Goal: Task Accomplishment & Management: Manage account settings

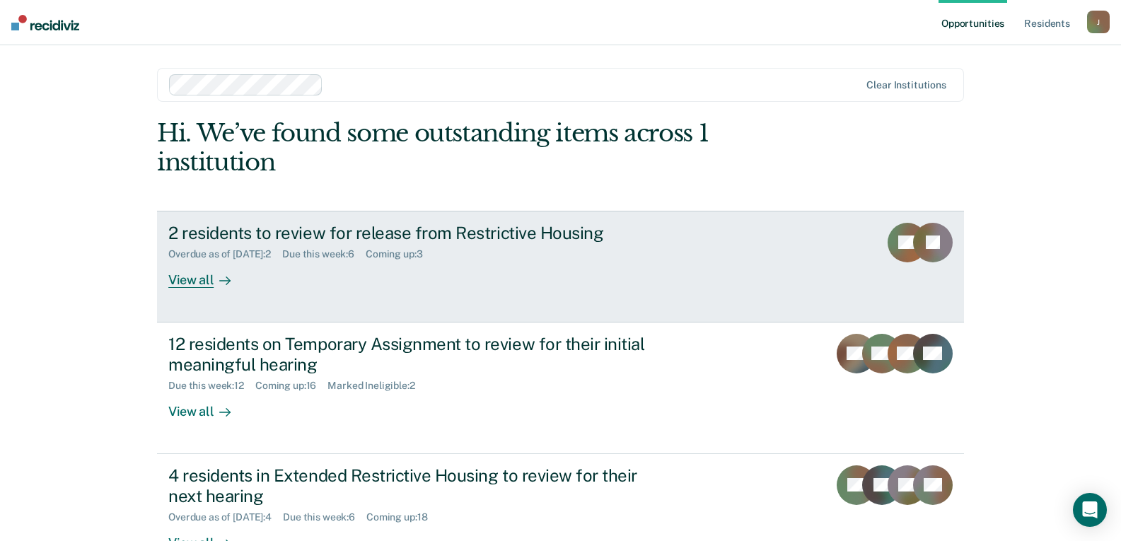
click at [293, 240] on div "2 residents to review for release from Restrictive Housing" at bounding box center [416, 233] width 496 height 21
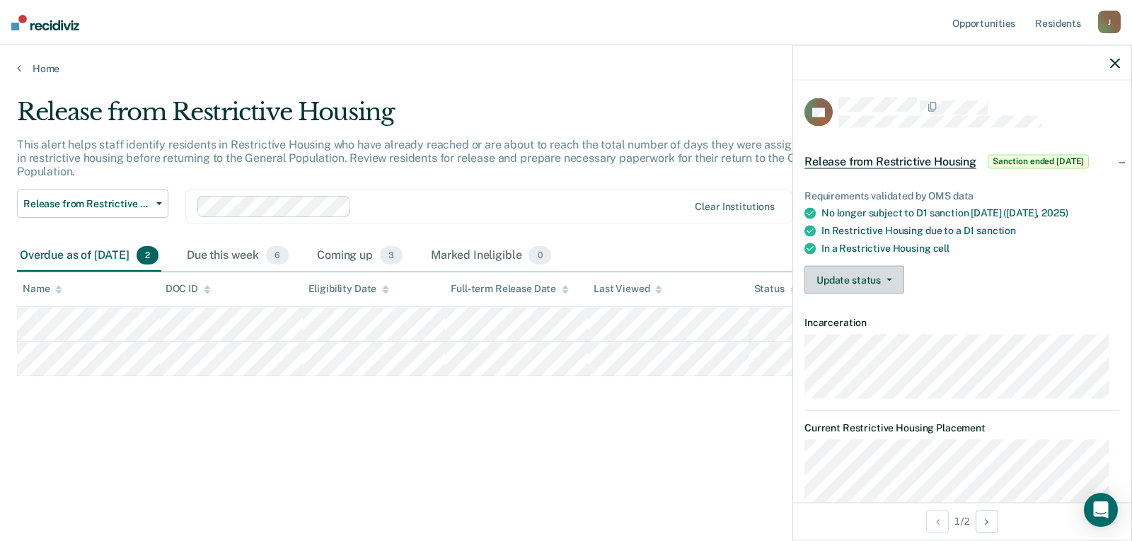
click at [880, 282] on button "Update status" at bounding box center [854, 280] width 100 height 28
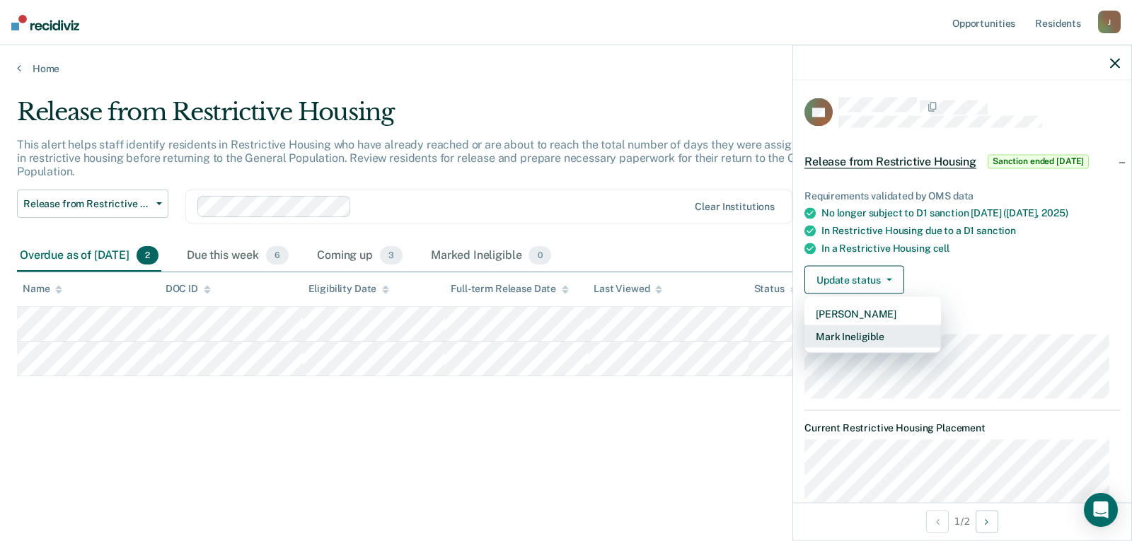
click at [883, 330] on button "Mark Ineligible" at bounding box center [872, 336] width 136 height 23
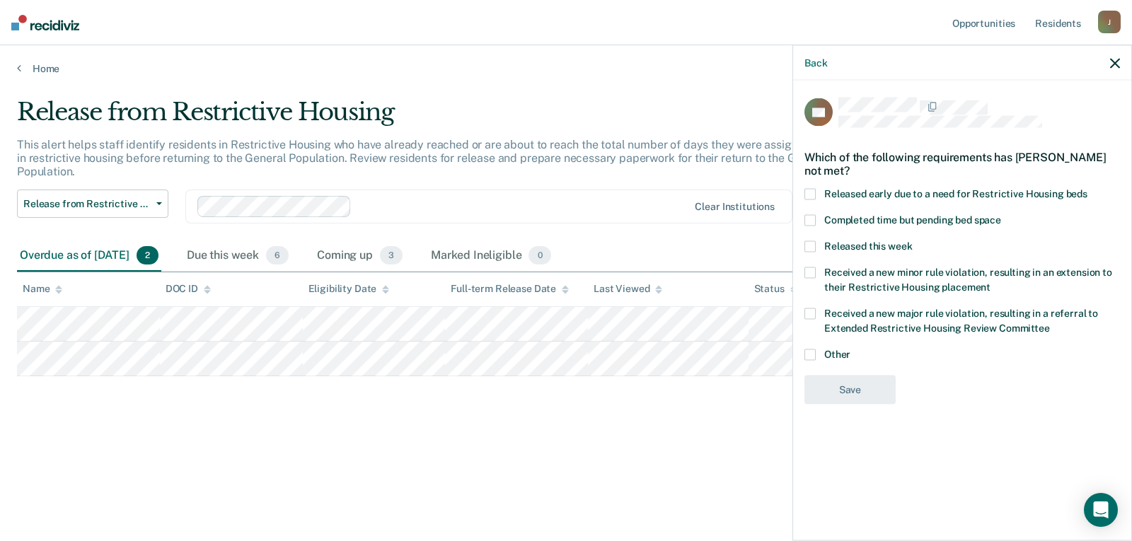
click at [809, 355] on span at bounding box center [809, 354] width 11 height 11
click at [850, 349] on input "Other" at bounding box center [850, 349] width 0 height 0
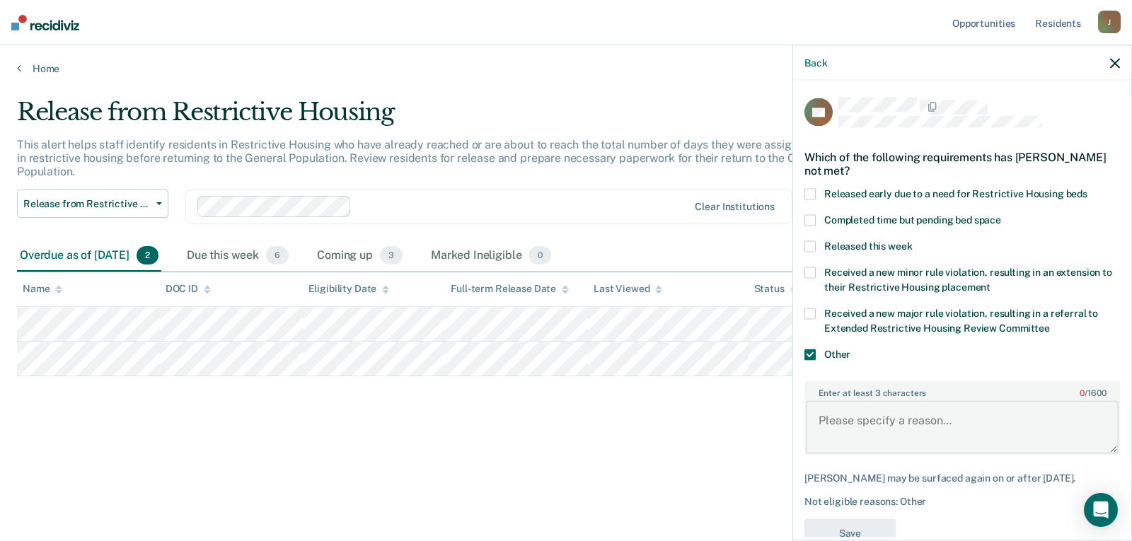
click at [839, 432] on textarea "Enter at least 3 characters 0 / 1600" at bounding box center [962, 427] width 313 height 52
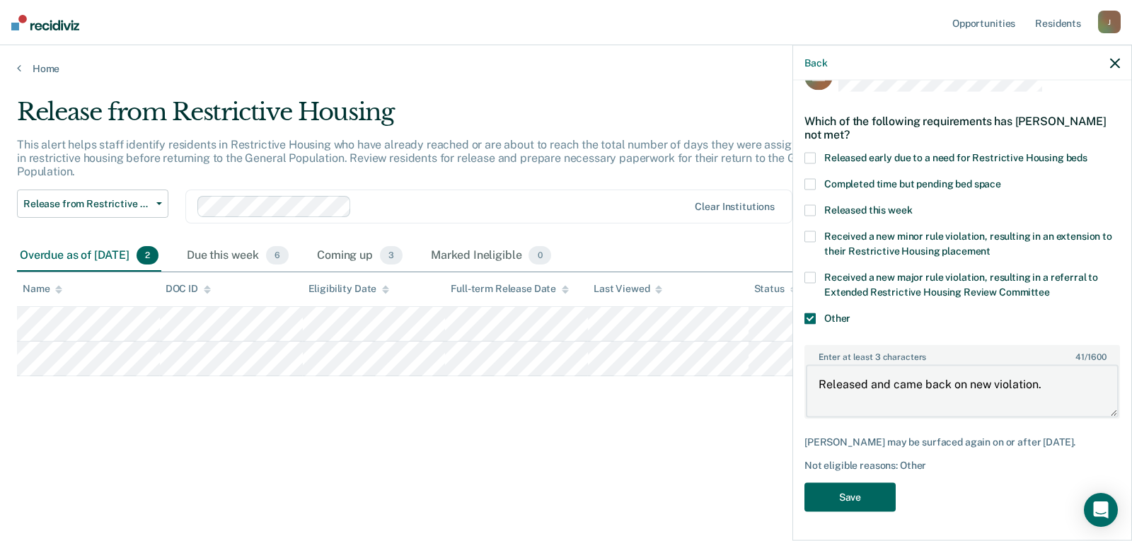
type textarea "Released and came back on new violation."
click at [849, 499] on button "Save" at bounding box center [849, 497] width 91 height 29
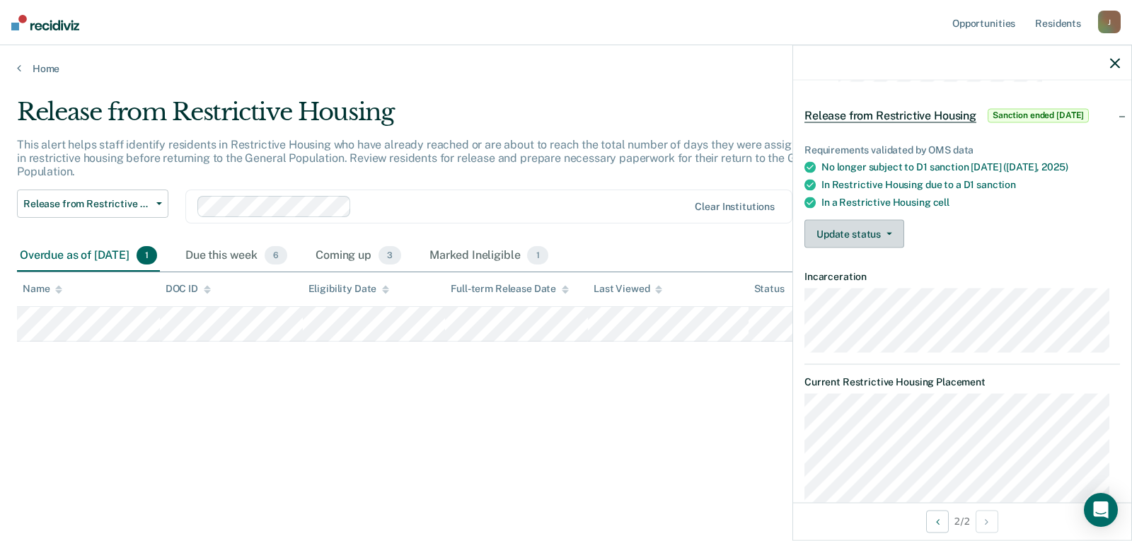
click at [860, 241] on button "Update status" at bounding box center [854, 234] width 100 height 28
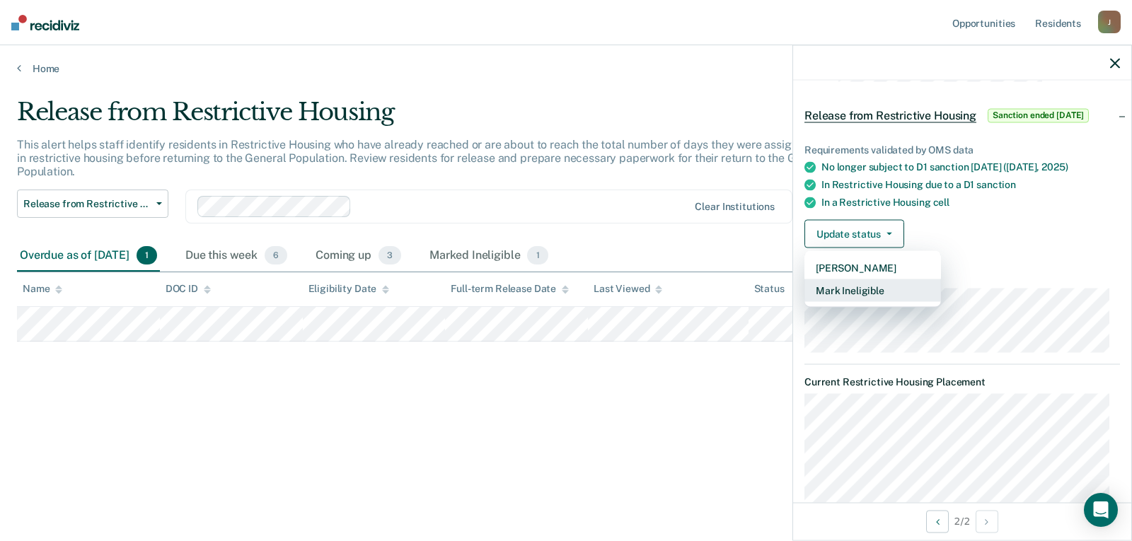
click at [866, 289] on button "Mark Ineligible" at bounding box center [872, 290] width 136 height 23
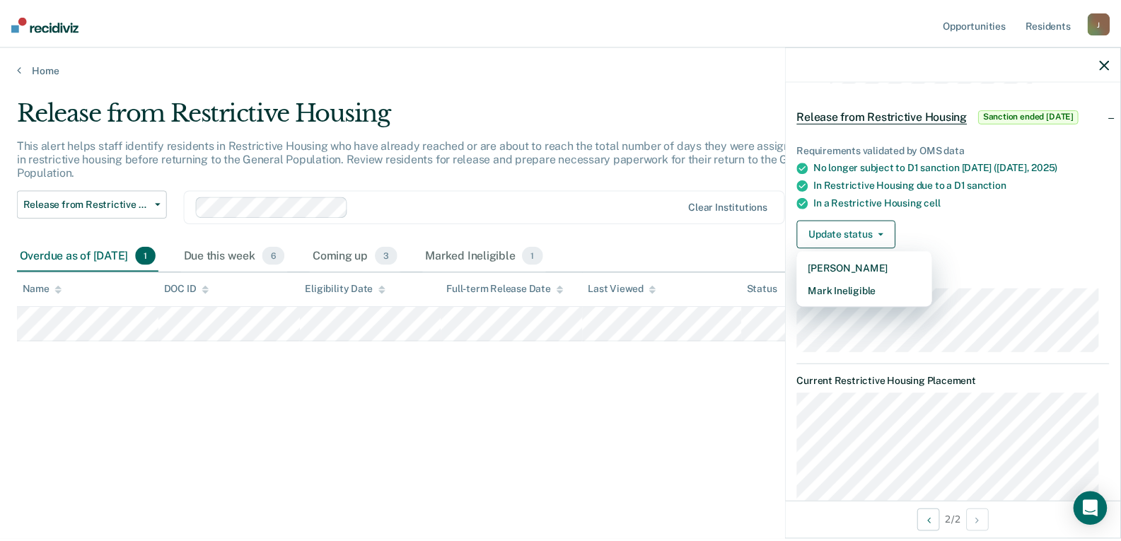
scroll to position [0, 0]
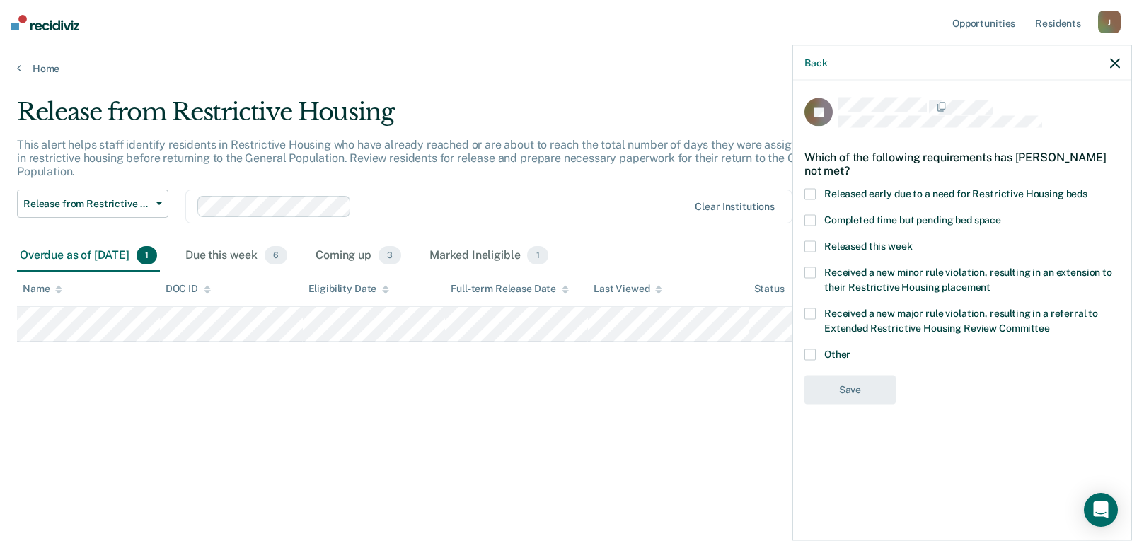
click at [809, 247] on span at bounding box center [809, 245] width 11 height 11
click at [912, 240] on input "Released this week" at bounding box center [912, 240] width 0 height 0
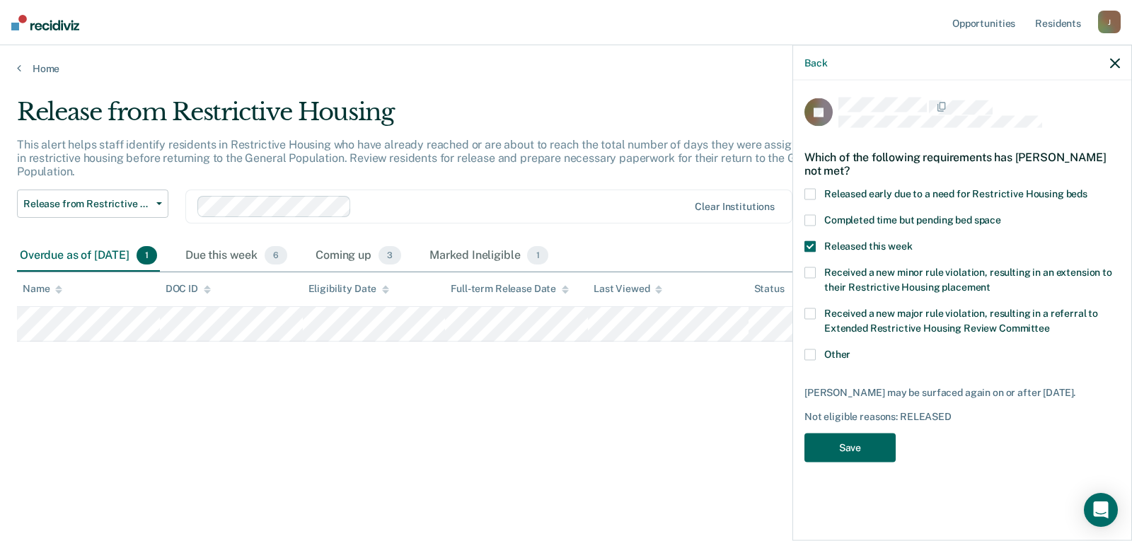
click at [852, 459] on button "Save" at bounding box center [849, 448] width 91 height 29
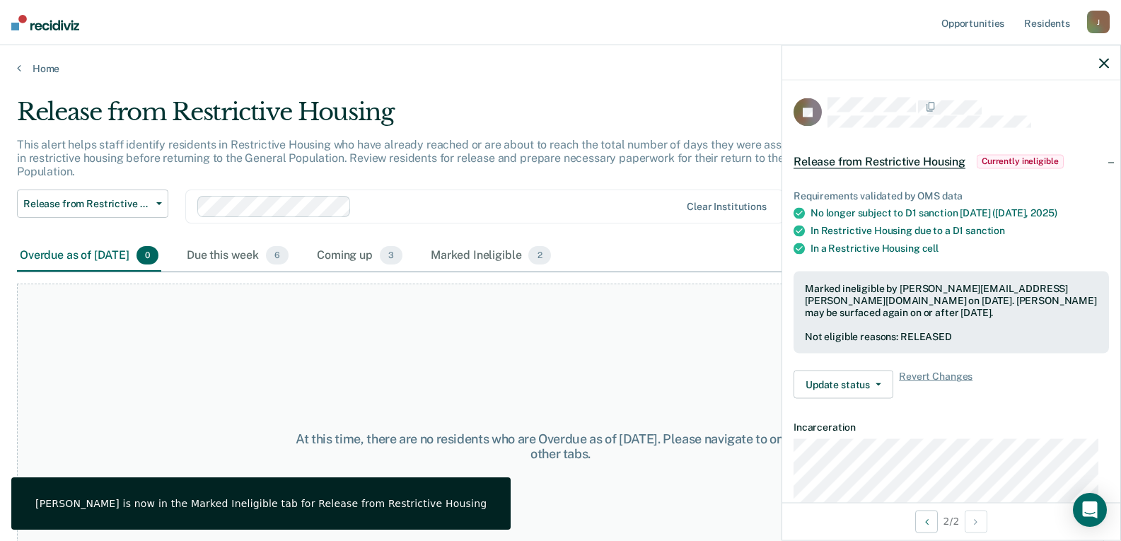
click at [1100, 61] on icon "button" at bounding box center [1104, 63] width 10 height 10
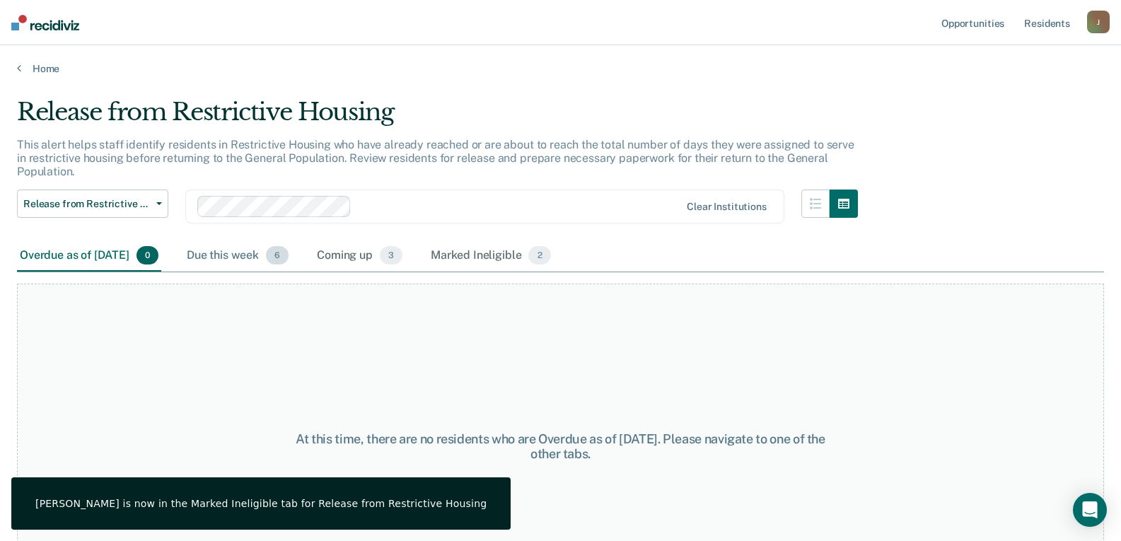
click at [255, 261] on div "Due this week 6" at bounding box center [237, 255] width 107 height 31
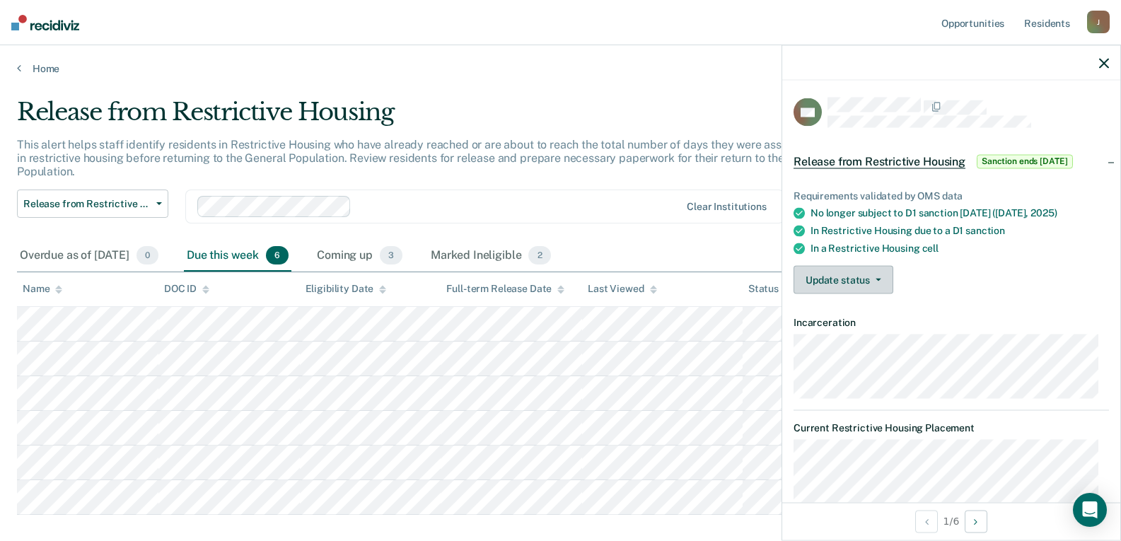
click at [813, 272] on button "Update status" at bounding box center [844, 280] width 100 height 28
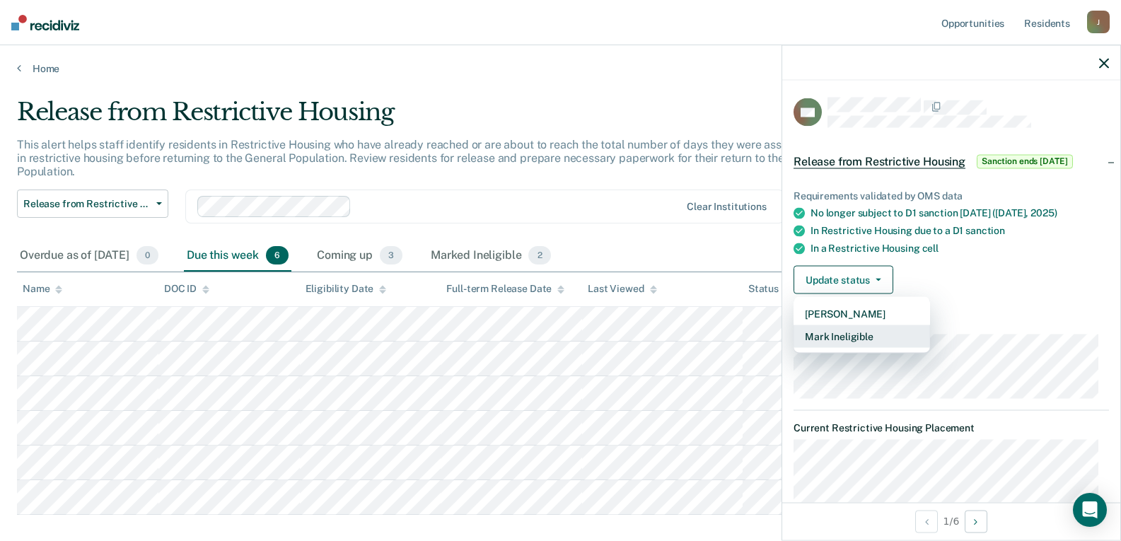
click at [824, 330] on button "Mark Ineligible" at bounding box center [862, 336] width 136 height 23
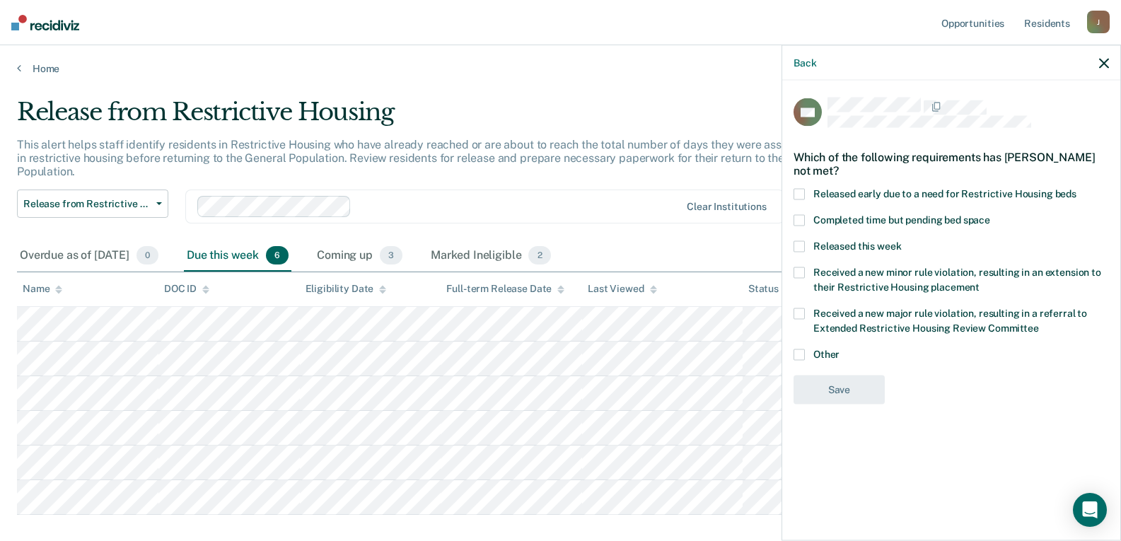
click at [798, 243] on span at bounding box center [799, 245] width 11 height 11
click at [901, 240] on input "Released this week" at bounding box center [901, 240] width 0 height 0
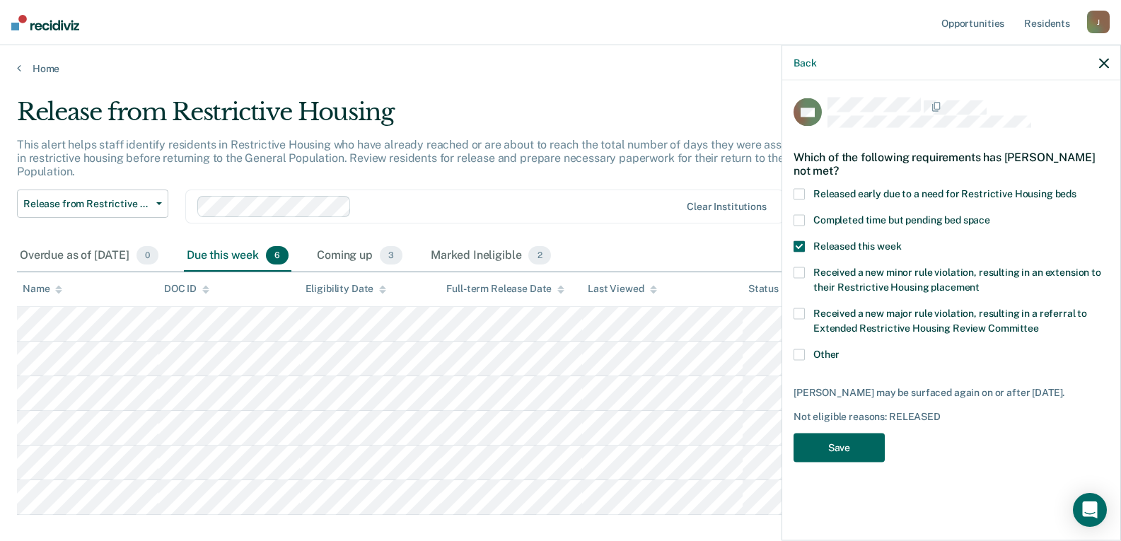
click at [816, 455] on button "Save" at bounding box center [839, 448] width 91 height 29
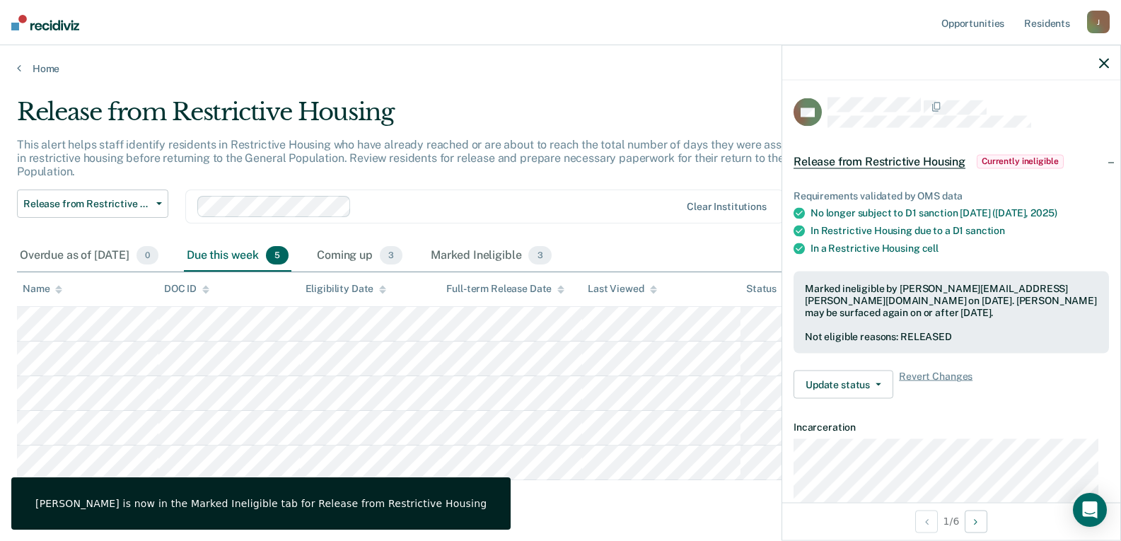
click at [1104, 66] on icon "button" at bounding box center [1104, 63] width 10 height 10
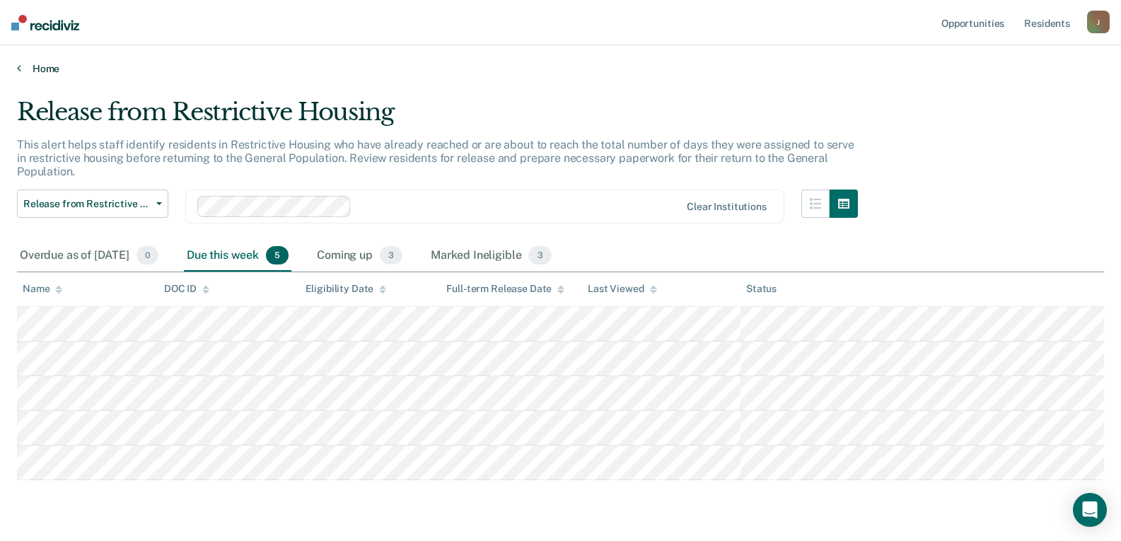
click at [40, 74] on link "Home" at bounding box center [560, 68] width 1087 height 13
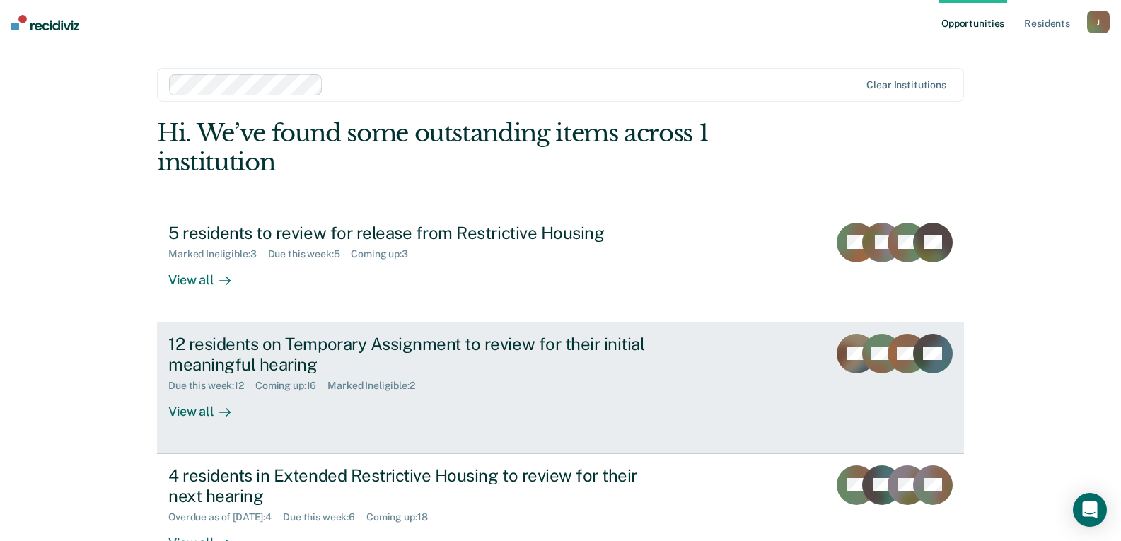
scroll to position [71, 0]
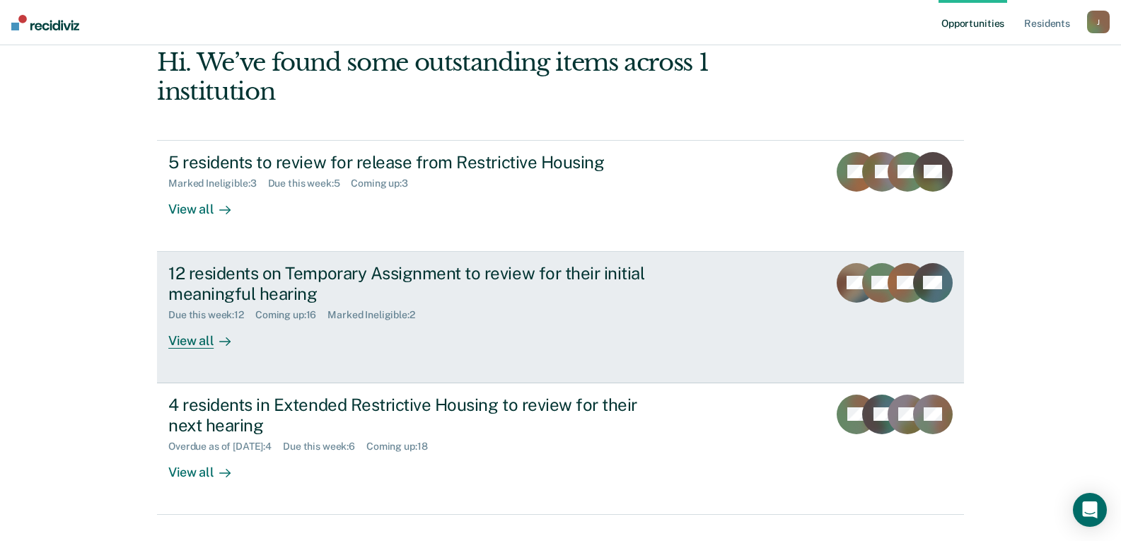
click at [249, 288] on div "12 residents on Temporary Assignment to review for their initial meaningful hea…" at bounding box center [416, 283] width 496 height 41
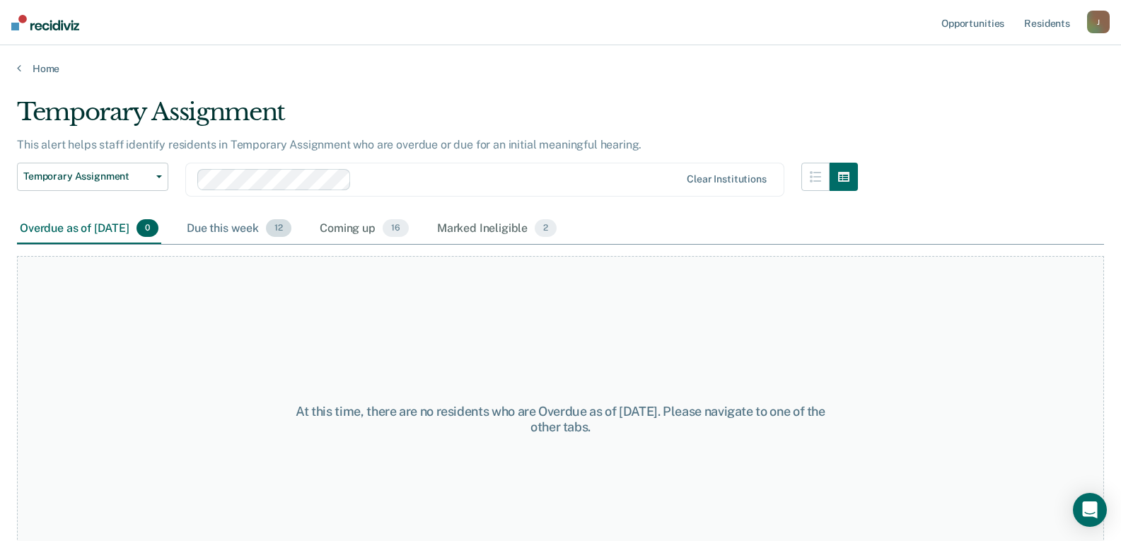
click at [265, 236] on div "Due this week 12" at bounding box center [239, 229] width 110 height 31
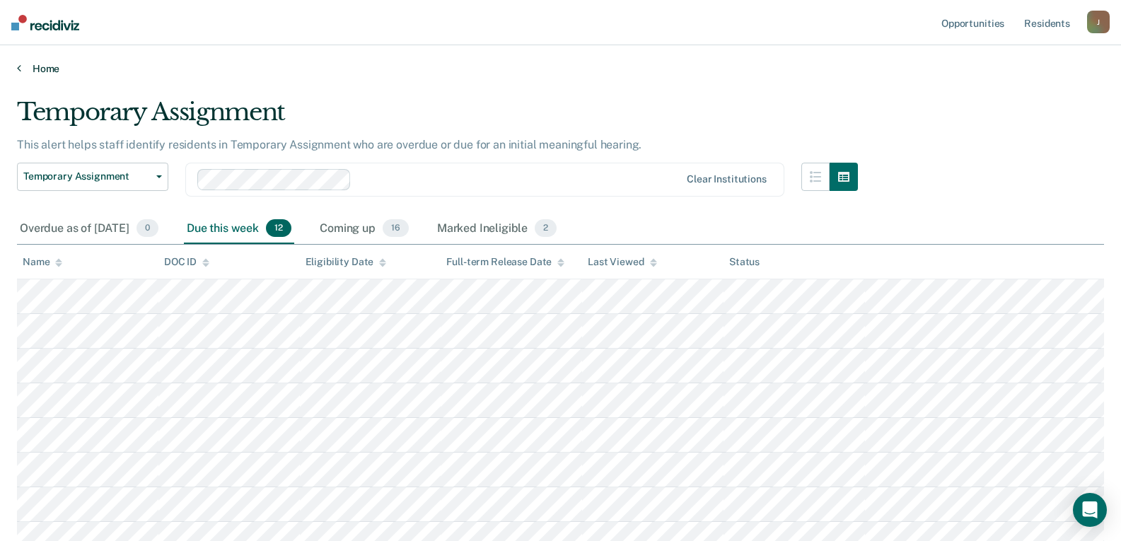
click at [38, 66] on link "Home" at bounding box center [560, 68] width 1087 height 13
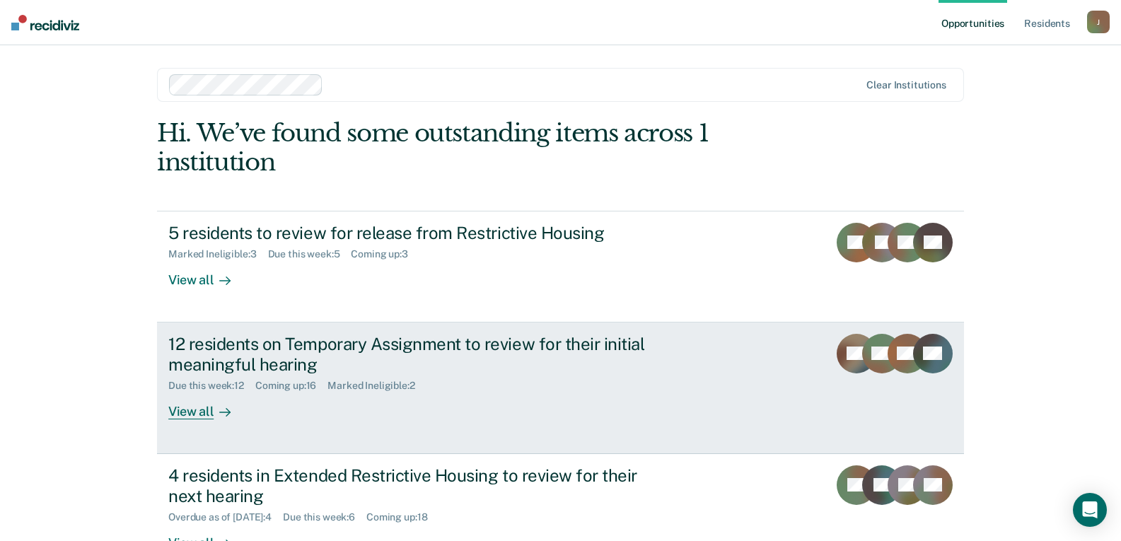
scroll to position [101, 0]
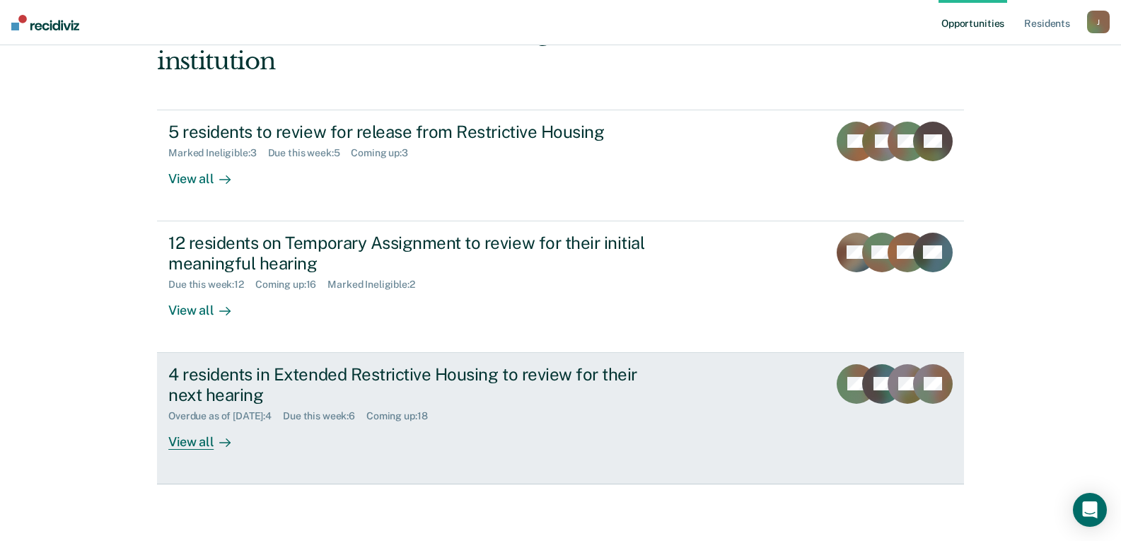
click at [183, 441] on div "View all" at bounding box center [207, 436] width 79 height 28
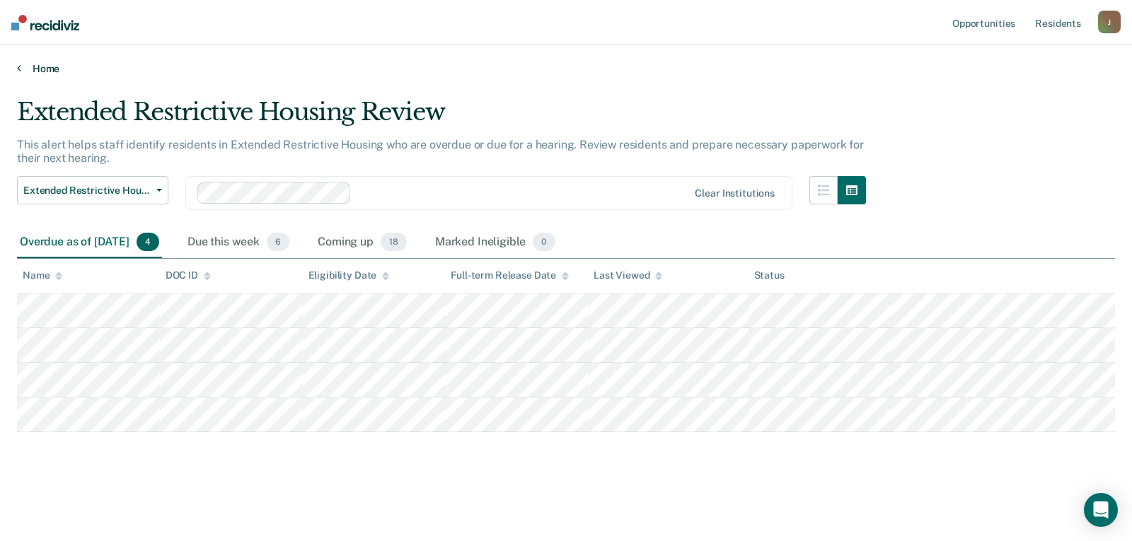
click at [44, 69] on link "Home" at bounding box center [566, 68] width 1098 height 13
